Goal: Use online tool/utility: Utilize a website feature to perform a specific function

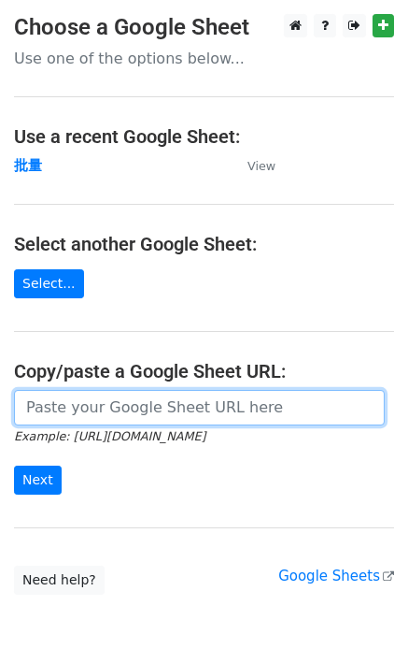
click at [42, 411] on input "url" at bounding box center [199, 408] width 371 height 36
paste input "https://docs.google.com/spreadsheets/d/1OdUcEapwDADx0zbrvSCU0vXH1fP2oNqM76vy0e6…"
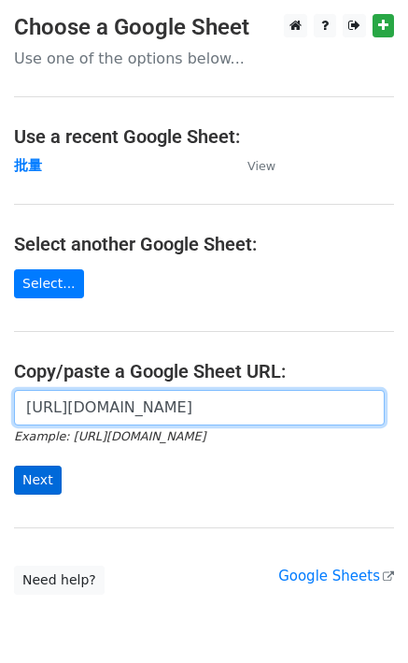
scroll to position [0, 492]
type input "https://docs.google.com/spreadsheets/d/1OdUcEapwDADx0zbrvSCU0vXH1fP2oNqM76vy0e6…"
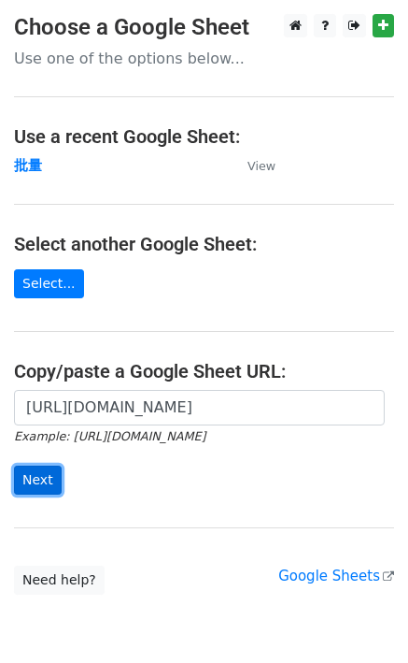
click at [41, 488] on input "Next" at bounding box center [38, 479] width 48 height 29
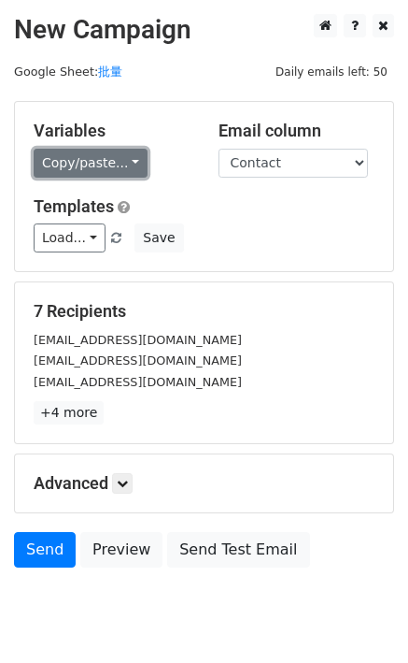
click at [82, 162] on link "Copy/paste..." at bounding box center [91, 163] width 114 height 29
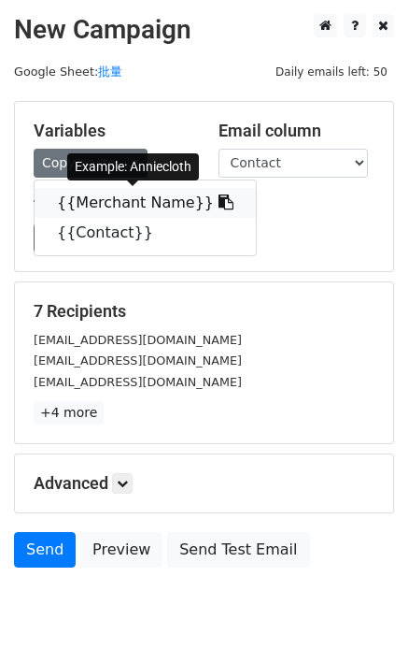
click at [103, 195] on link "{{Merchant Name}}" at bounding box center [145, 203] width 221 height 30
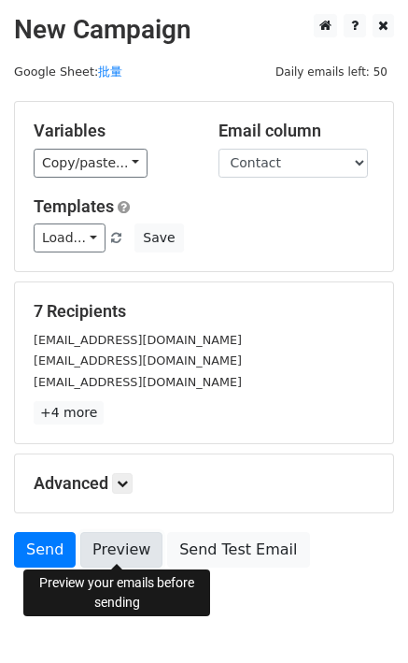
click at [95, 550] on link "Preview" at bounding box center [121, 550] width 82 height 36
